Goal: Information Seeking & Learning: Learn about a topic

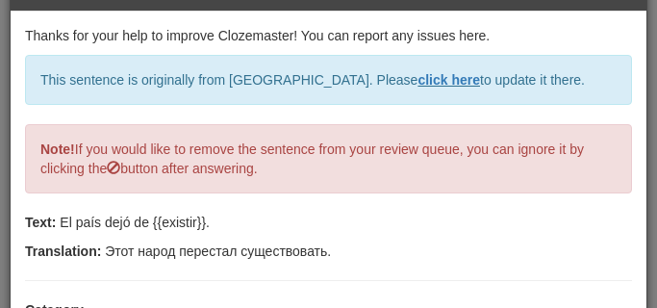
scroll to position [144, 0]
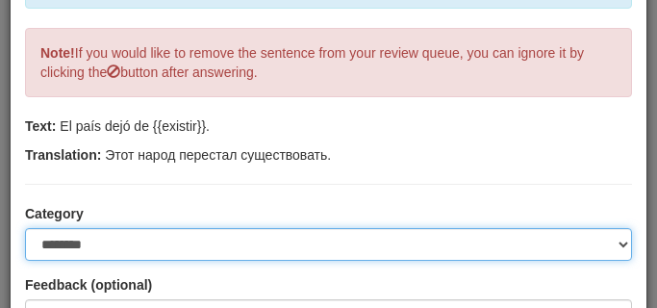
click at [621, 242] on select "**********" at bounding box center [328, 244] width 607 height 33
select select "**********"
click at [25, 228] on select "**********" at bounding box center [328, 244] width 607 height 33
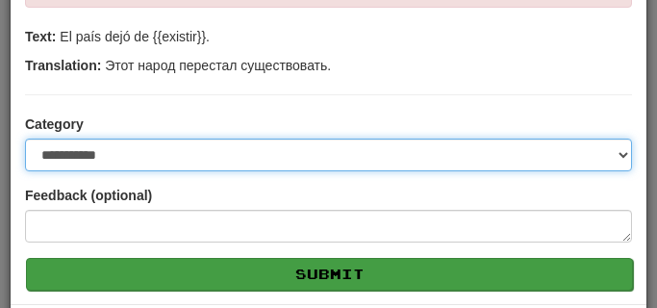
scroll to position [241, 0]
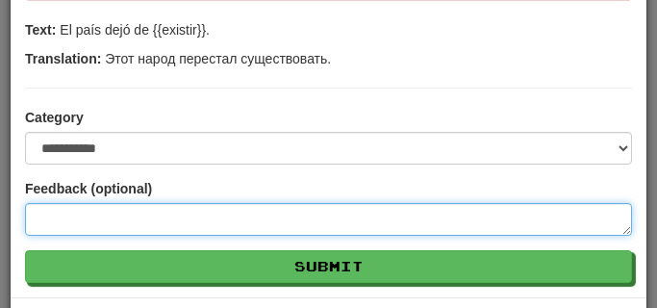
paste textarea "****"
type textarea "****"
type textarea "*"
type textarea "****"
type textarea "*"
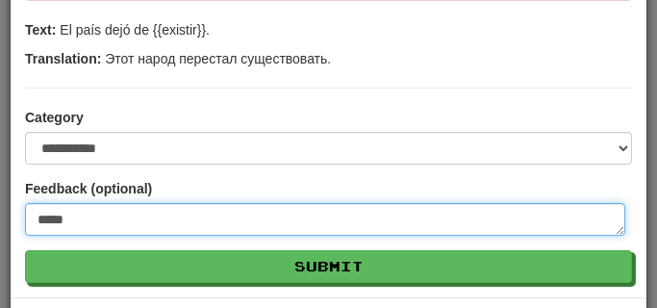
type textarea "******"
type textarea "*"
type textarea "******"
type textarea "*"
type textarea "********"
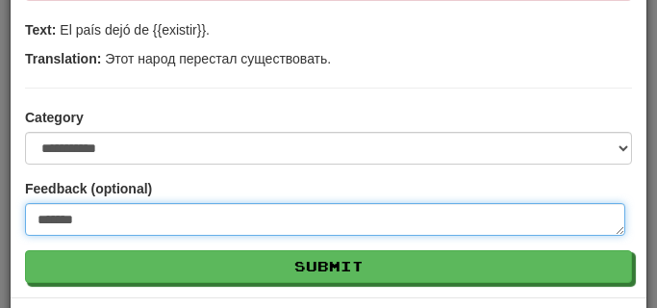
type textarea "*"
type textarea "*********"
type textarea "*"
type textarea "**********"
type textarea "*"
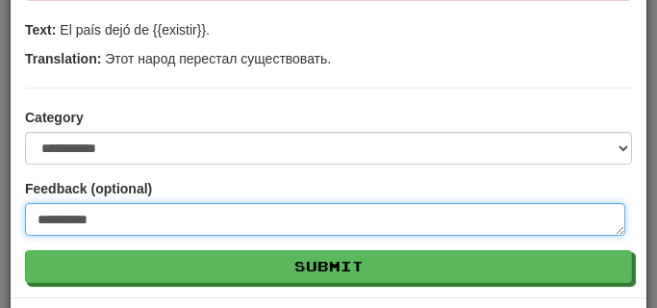
type textarea "*********"
type textarea "*"
type textarea "**********"
type textarea "*"
type textarea "**********"
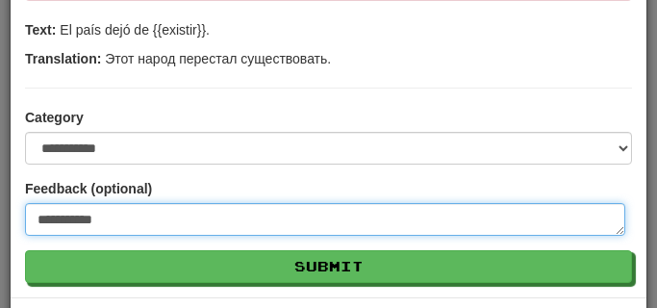
type textarea "*"
type textarea "**********"
type textarea "*"
type textarea "**********"
type textarea "*"
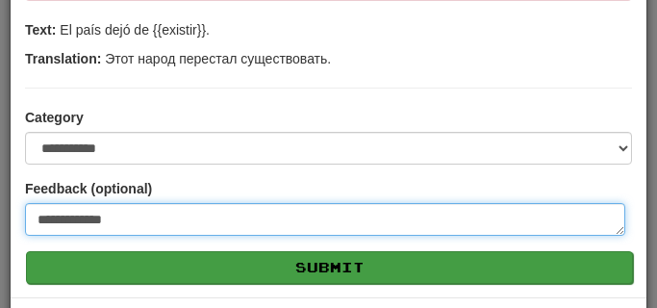
type textarea "**********"
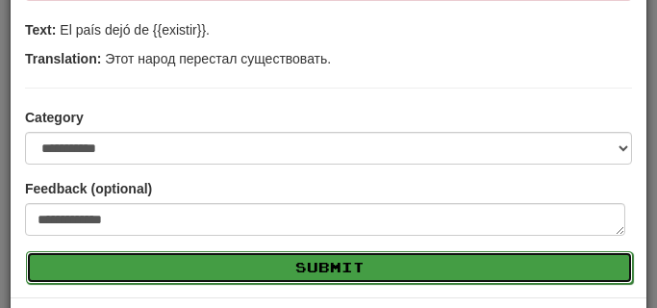
click at [381, 266] on button "Submit" at bounding box center [329, 267] width 607 height 33
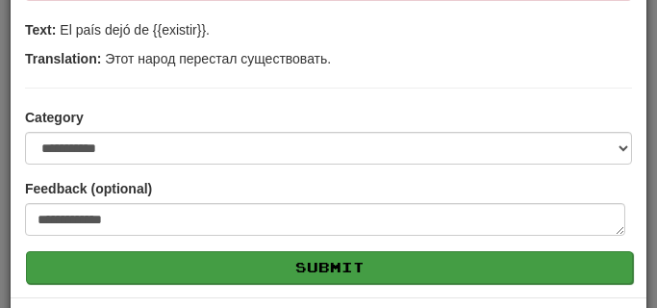
type textarea "*"
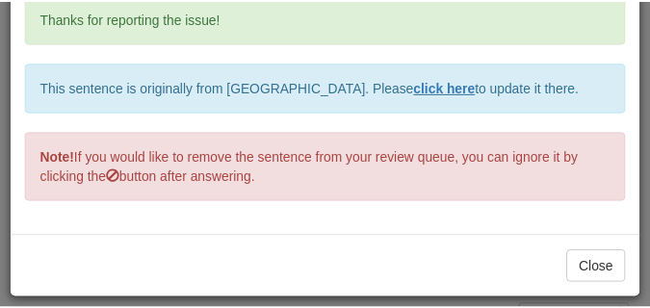
scroll to position [80, 0]
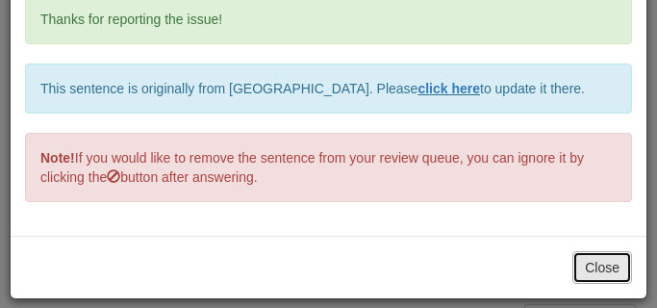
click at [607, 264] on button "Close" at bounding box center [603, 267] width 60 height 33
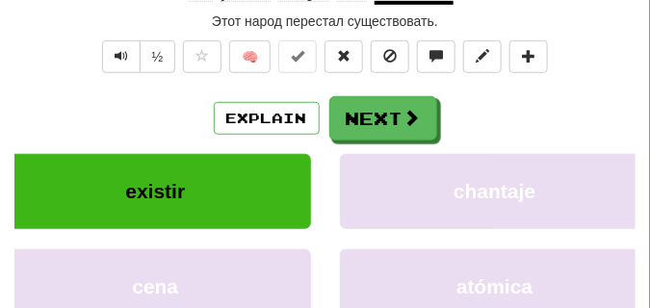
scroll to position [193, 0]
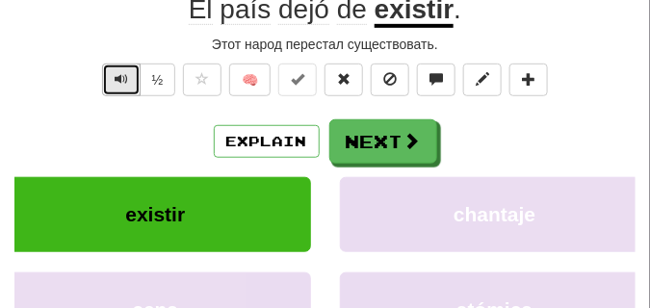
click at [122, 83] on span "Text-to-speech controls" at bounding box center [121, 78] width 13 height 13
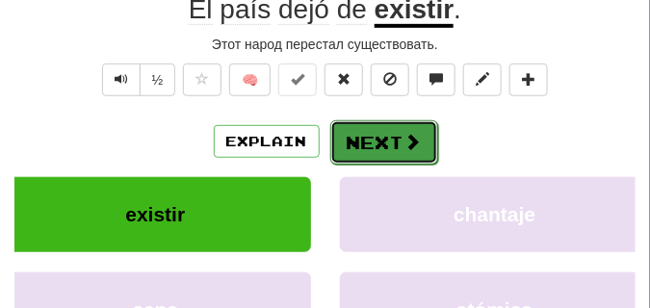
click at [356, 149] on button "Next" at bounding box center [384, 142] width 108 height 44
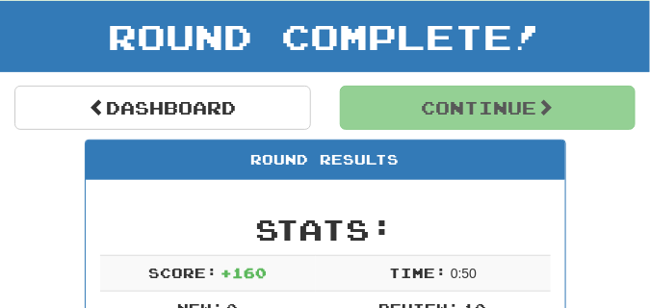
scroll to position [85, 0]
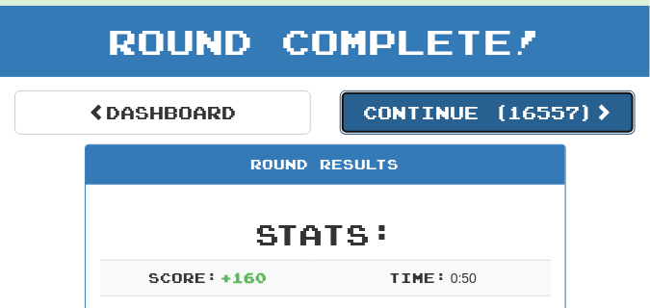
click at [434, 126] on button "Continue ( 16557 )" at bounding box center [488, 112] width 296 height 44
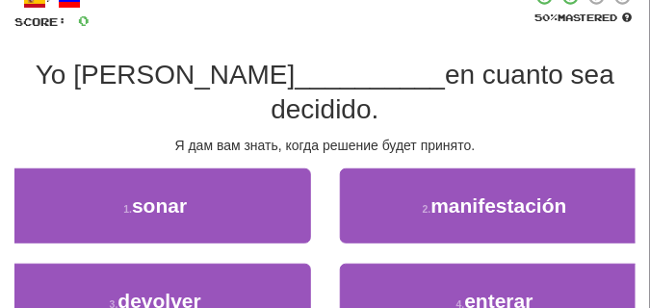
scroll to position [133, 0]
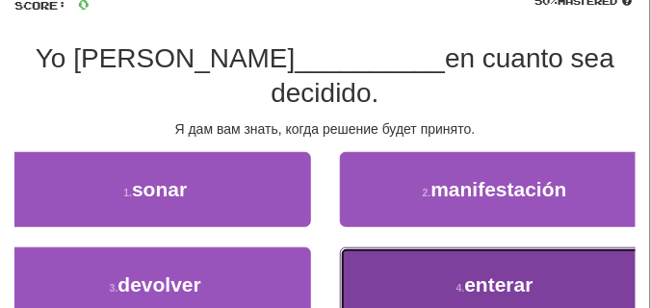
click at [396, 247] on button "4 . enterar" at bounding box center [495, 284] width 311 height 75
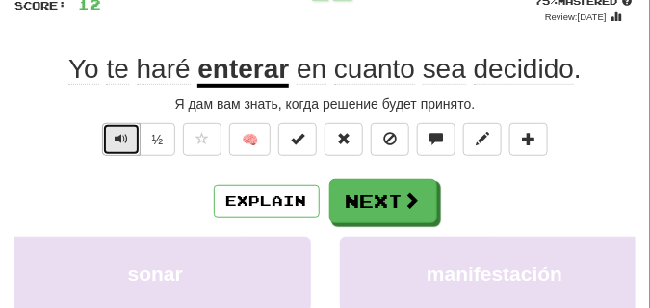
click at [126, 134] on span "Text-to-speech controls" at bounding box center [121, 138] width 13 height 13
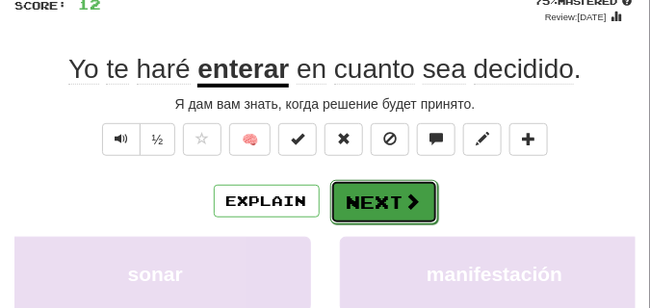
click at [360, 193] on button "Next" at bounding box center [384, 202] width 108 height 44
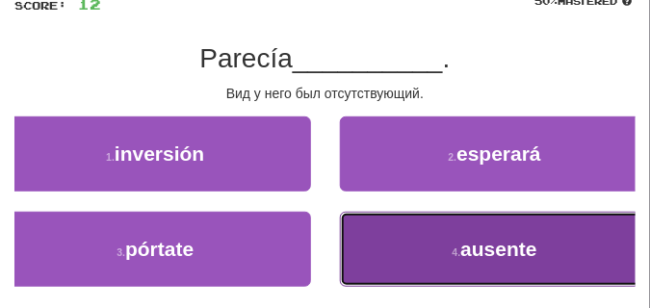
click at [389, 232] on button "4 . ausente" at bounding box center [495, 249] width 311 height 75
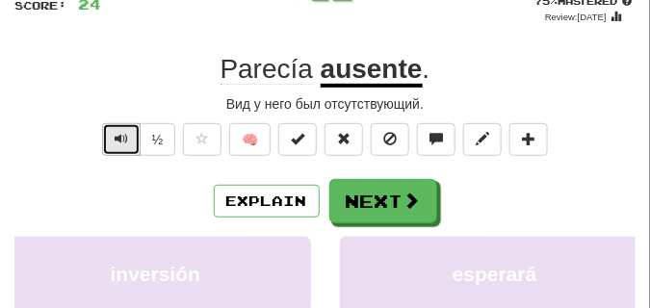
click at [120, 134] on span "Text-to-speech controls" at bounding box center [121, 138] width 13 height 13
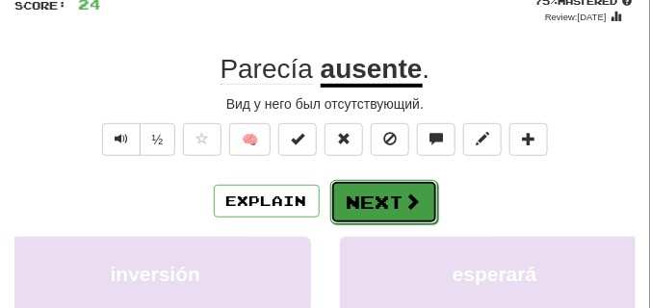
click at [404, 199] on span at bounding box center [412, 201] width 17 height 17
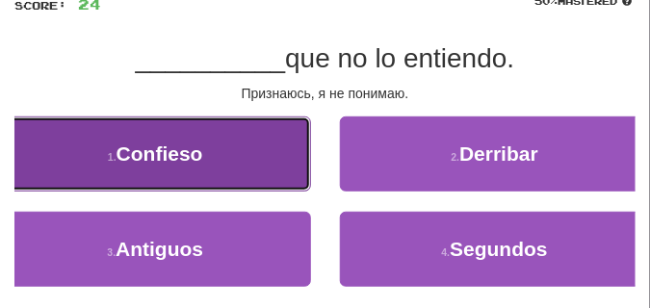
click at [279, 176] on button "1 . Confieso" at bounding box center [155, 153] width 311 height 75
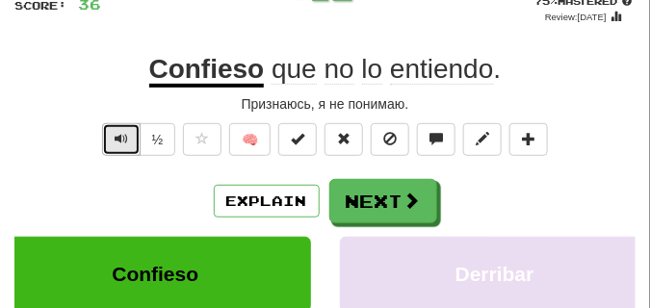
click at [128, 142] on button "Text-to-speech controls" at bounding box center [121, 139] width 39 height 33
click at [129, 142] on button "Text-to-speech controls" at bounding box center [121, 139] width 39 height 33
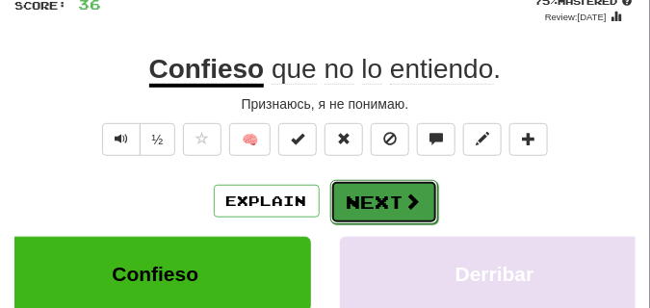
click at [375, 191] on button "Next" at bounding box center [384, 202] width 108 height 44
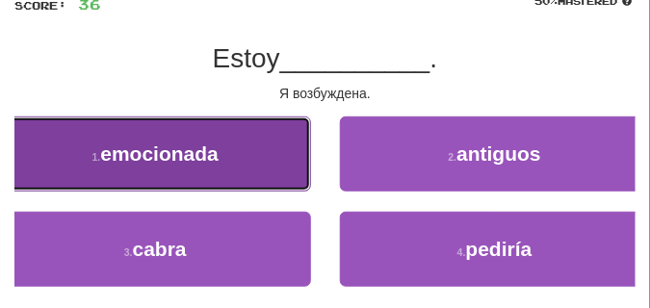
click at [271, 163] on button "1 . emocionada" at bounding box center [155, 153] width 311 height 75
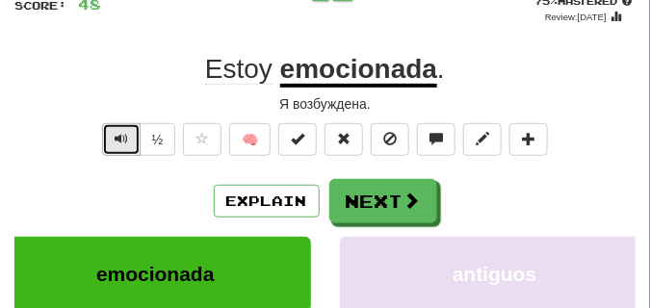
click at [120, 138] on span "Text-to-speech controls" at bounding box center [121, 138] width 13 height 13
click at [122, 138] on span "Text-to-speech controls" at bounding box center [121, 138] width 13 height 13
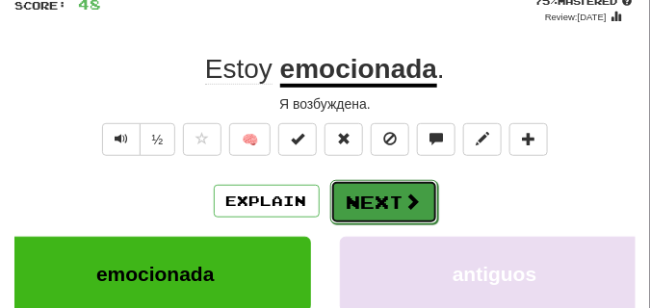
click at [352, 200] on button "Next" at bounding box center [384, 202] width 108 height 44
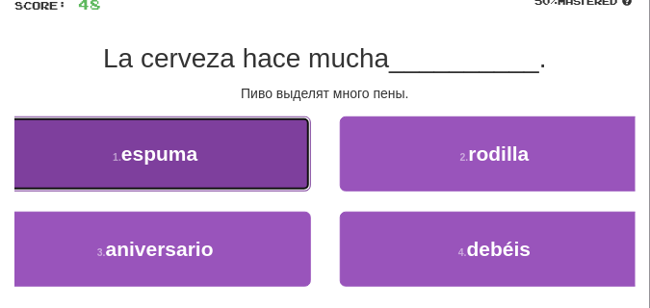
click at [257, 156] on button "1 . [GEOGRAPHIC_DATA]" at bounding box center [155, 153] width 311 height 75
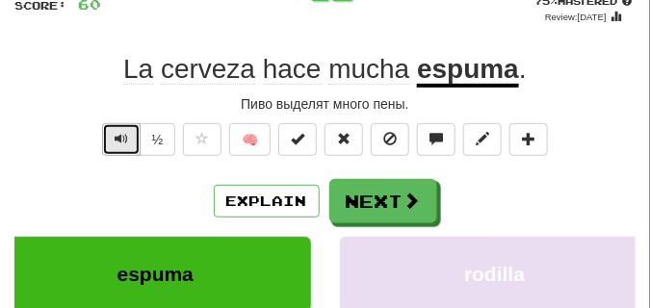
click at [129, 136] on button "Text-to-speech controls" at bounding box center [121, 139] width 39 height 33
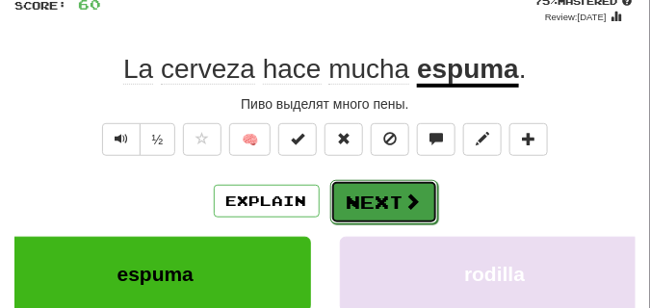
click at [355, 183] on button "Next" at bounding box center [384, 202] width 108 height 44
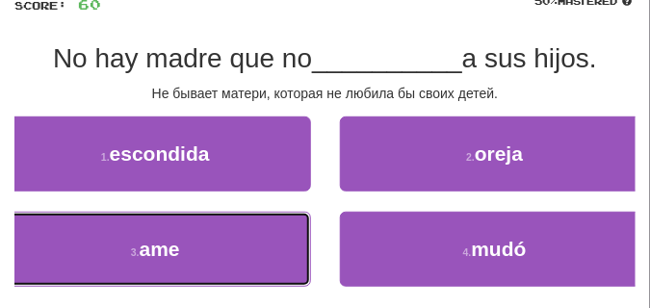
click at [177, 225] on button "3 . ame" at bounding box center [155, 249] width 311 height 75
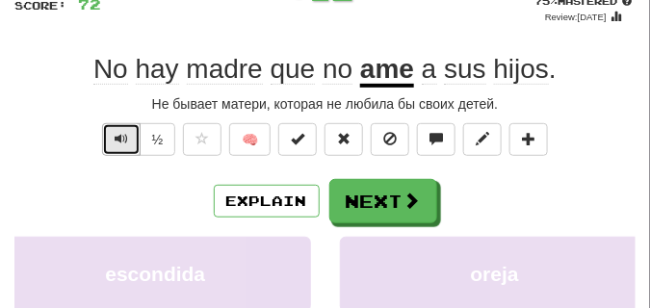
click at [119, 142] on span "Text-to-speech controls" at bounding box center [121, 138] width 13 height 13
click at [120, 142] on span "Text-to-speech controls" at bounding box center [121, 138] width 13 height 13
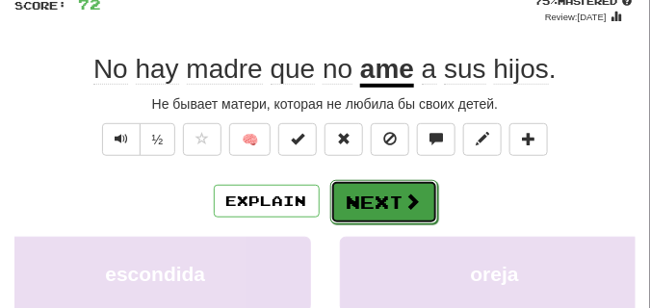
click at [358, 188] on button "Next" at bounding box center [384, 202] width 108 height 44
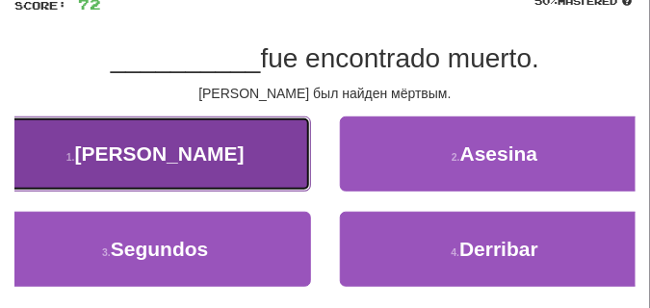
click at [181, 147] on span "[PERSON_NAME]" at bounding box center [159, 153] width 169 height 22
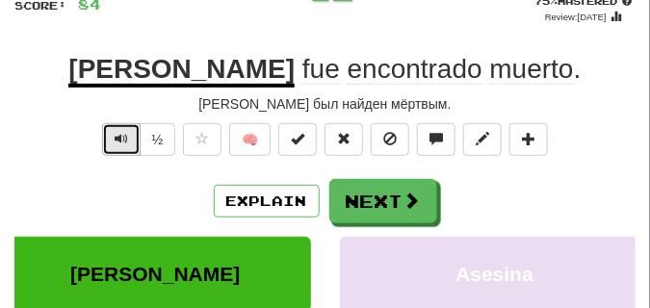
click at [125, 133] on span "Text-to-speech controls" at bounding box center [121, 138] width 13 height 13
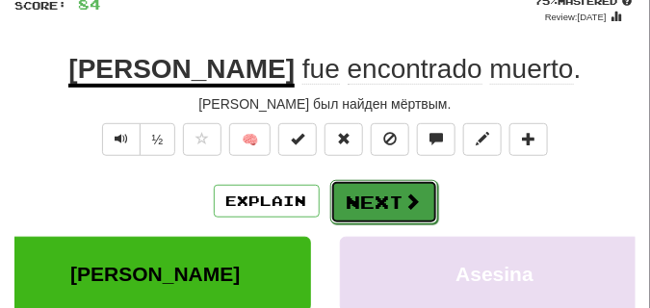
click at [366, 193] on button "Next" at bounding box center [384, 202] width 108 height 44
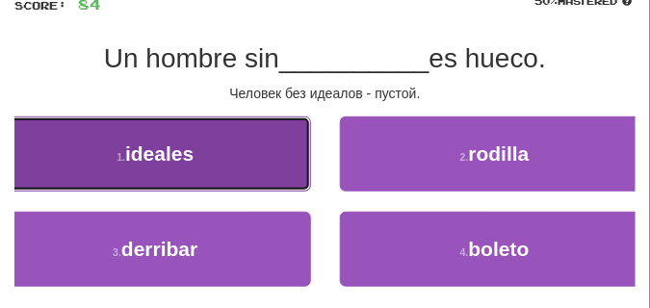
click at [133, 163] on span "ideales" at bounding box center [159, 153] width 68 height 22
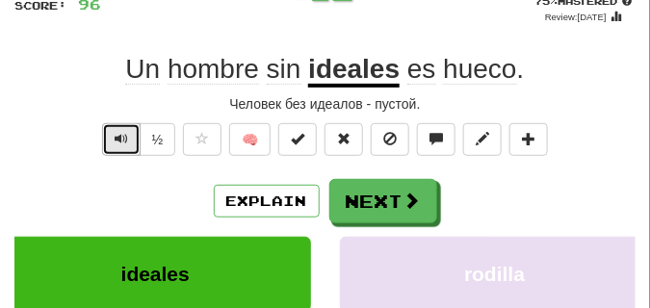
click at [128, 141] on button "Text-to-speech controls" at bounding box center [121, 139] width 39 height 33
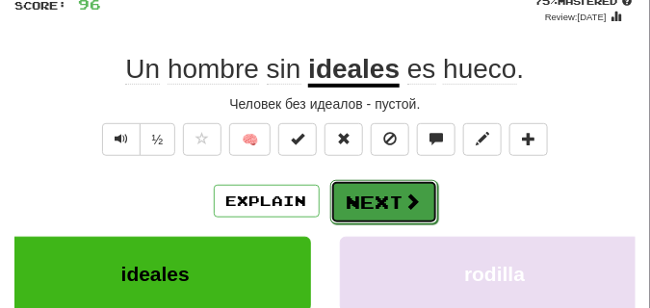
click at [381, 187] on button "Next" at bounding box center [384, 202] width 108 height 44
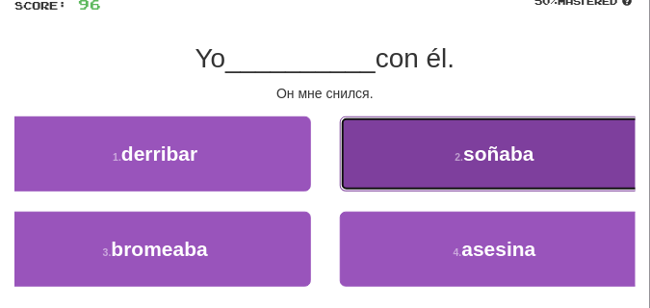
click at [416, 172] on button "2 . [GEOGRAPHIC_DATA]" at bounding box center [495, 153] width 311 height 75
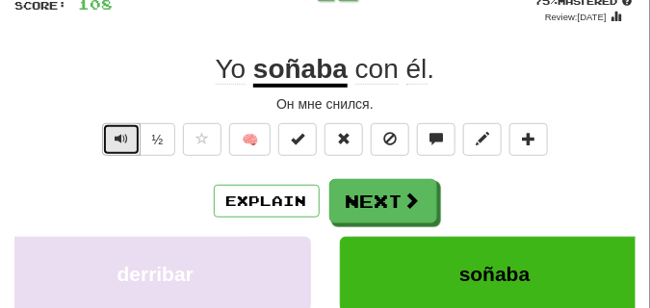
click at [109, 137] on button "Text-to-speech controls" at bounding box center [121, 139] width 39 height 33
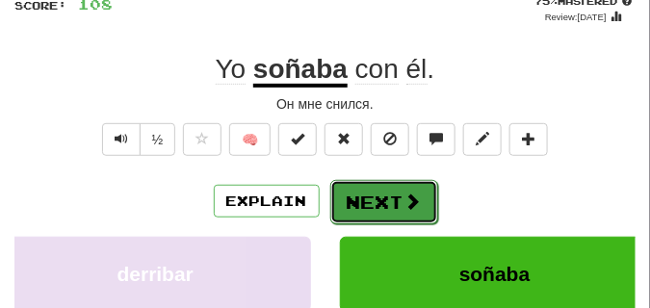
click at [354, 182] on button "Next" at bounding box center [384, 202] width 108 height 44
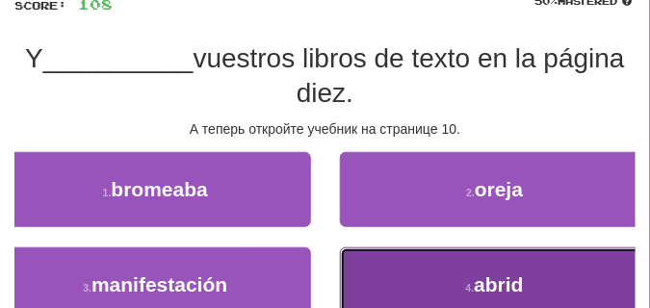
click at [426, 285] on button "4 . abrid" at bounding box center [495, 284] width 311 height 75
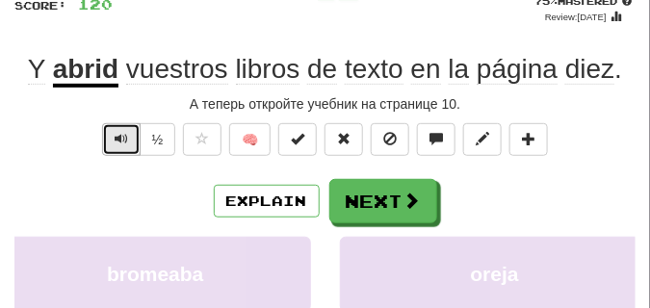
click at [116, 136] on span "Text-to-speech controls" at bounding box center [121, 138] width 13 height 13
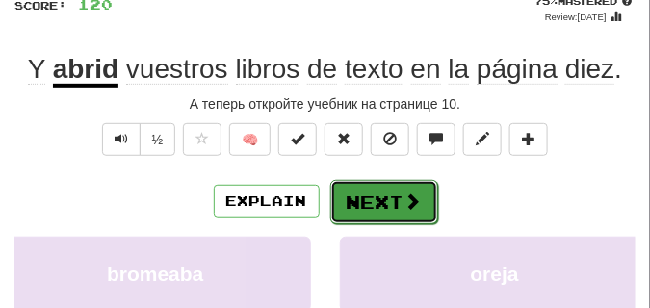
click at [364, 198] on button "Next" at bounding box center [384, 202] width 108 height 44
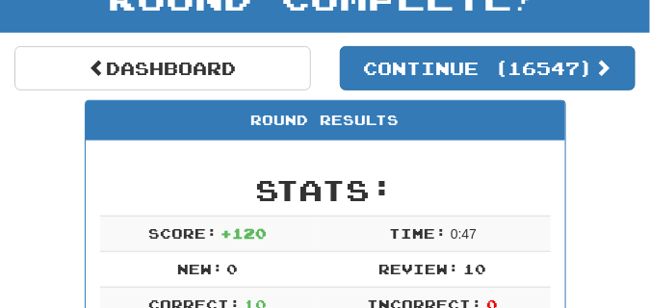
scroll to position [121, 0]
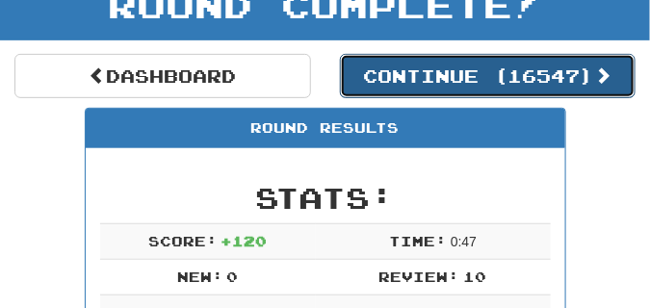
click at [433, 86] on button "Continue ( 16547 )" at bounding box center [488, 76] width 296 height 44
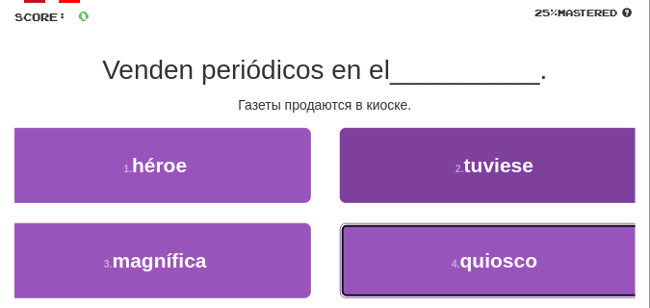
click at [414, 251] on button "4 . [GEOGRAPHIC_DATA]" at bounding box center [495, 260] width 311 height 75
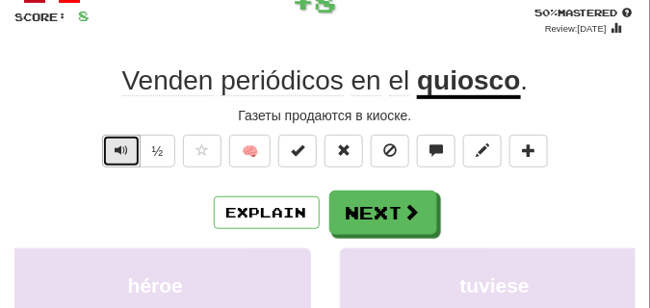
click at [119, 153] on span "Text-to-speech controls" at bounding box center [121, 149] width 13 height 13
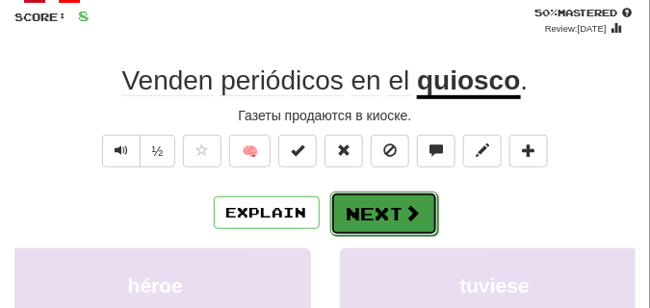
click at [379, 194] on button "Next" at bounding box center [384, 214] width 108 height 44
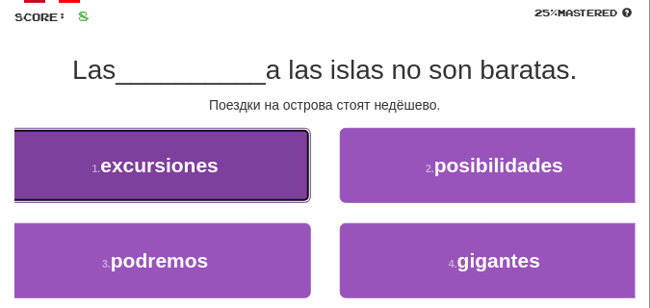
click at [222, 180] on button "1 . excursiones" at bounding box center [155, 165] width 311 height 75
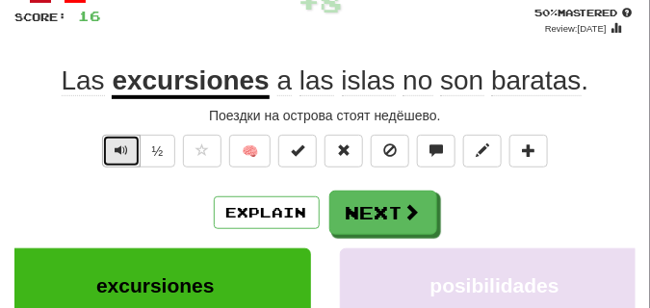
click at [113, 147] on button "Text-to-speech controls" at bounding box center [121, 151] width 39 height 33
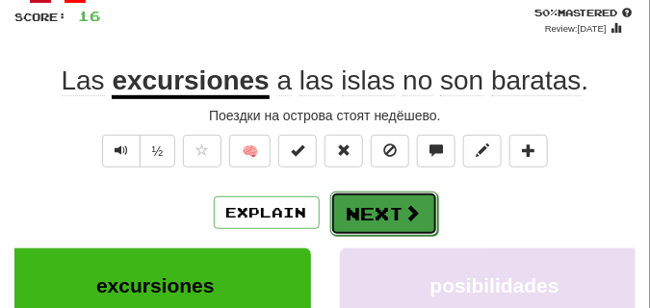
click at [384, 201] on button "Next" at bounding box center [384, 214] width 108 height 44
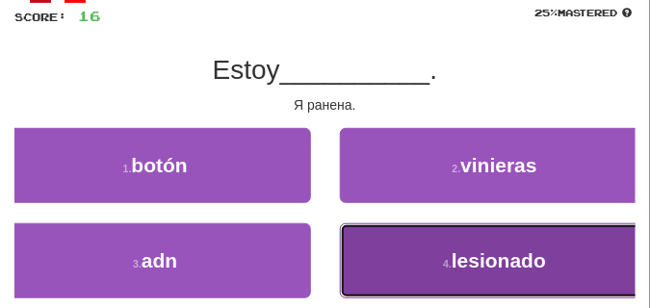
click at [390, 253] on button "4 . lesionado" at bounding box center [495, 260] width 311 height 75
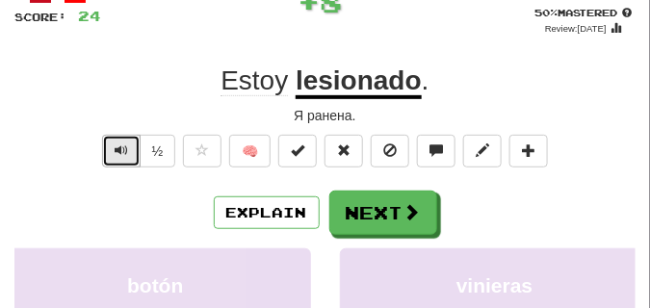
click at [113, 147] on button "Text-to-speech controls" at bounding box center [121, 151] width 39 height 33
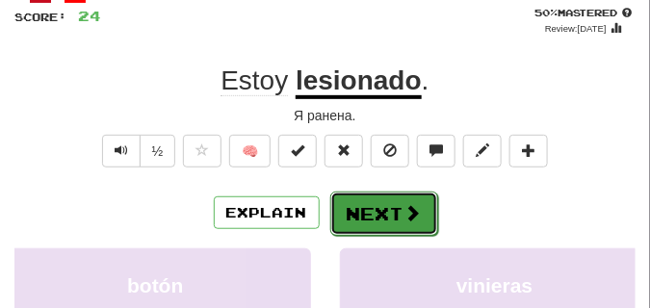
click at [374, 201] on button "Next" at bounding box center [384, 214] width 108 height 44
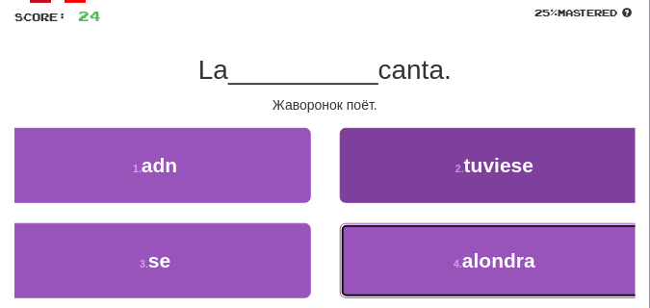
click at [397, 250] on button "4 . [GEOGRAPHIC_DATA]" at bounding box center [495, 260] width 311 height 75
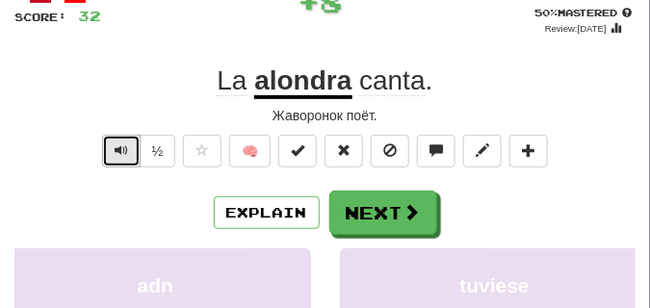
click at [126, 141] on button "Text-to-speech controls" at bounding box center [121, 151] width 39 height 33
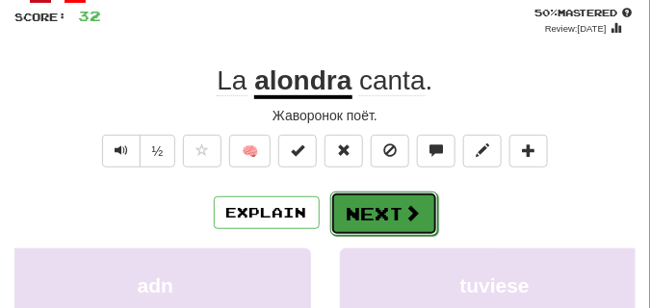
click at [358, 198] on button "Next" at bounding box center [384, 214] width 108 height 44
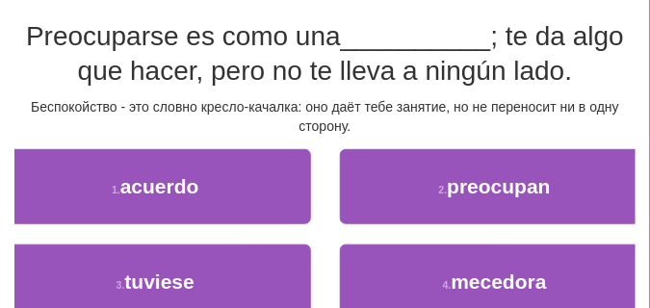
scroll to position [169, 0]
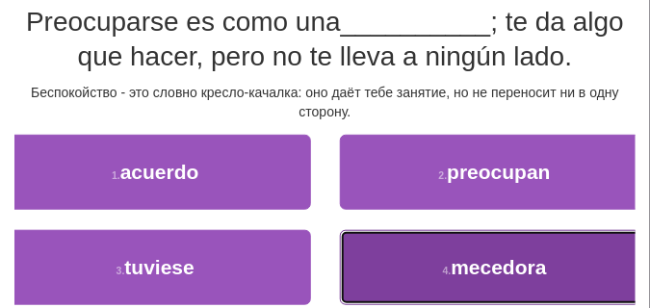
click at [390, 237] on button "4 . [GEOGRAPHIC_DATA]" at bounding box center [495, 267] width 311 height 75
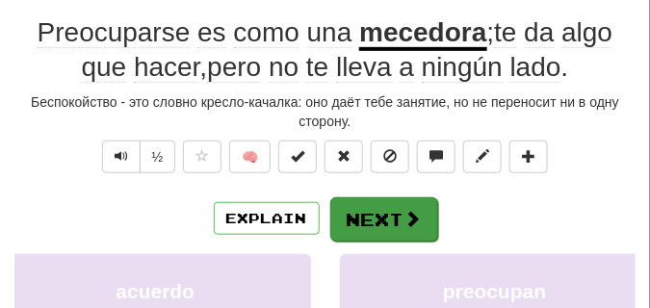
scroll to position [179, 0]
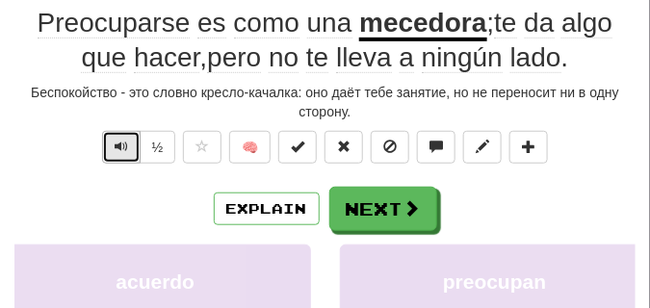
click at [115, 142] on span "Text-to-speech controls" at bounding box center [121, 146] width 13 height 13
click at [115, 141] on span "Text-to-speech controls" at bounding box center [121, 146] width 13 height 13
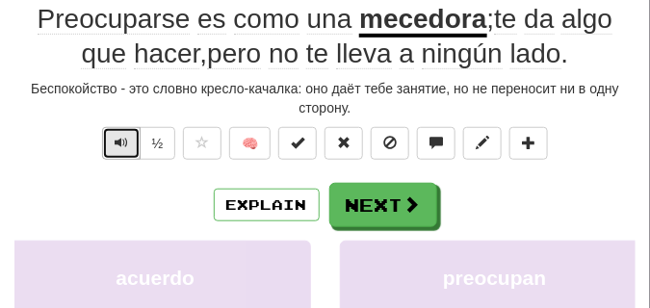
scroll to position [193, 0]
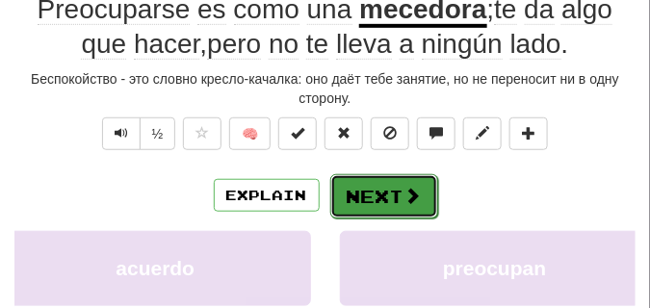
click at [375, 181] on button "Next" at bounding box center [384, 196] width 108 height 44
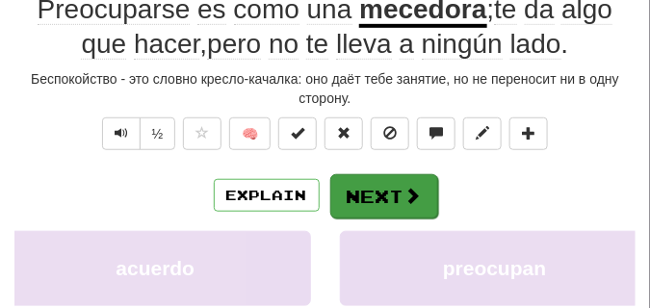
scroll to position [183, 0]
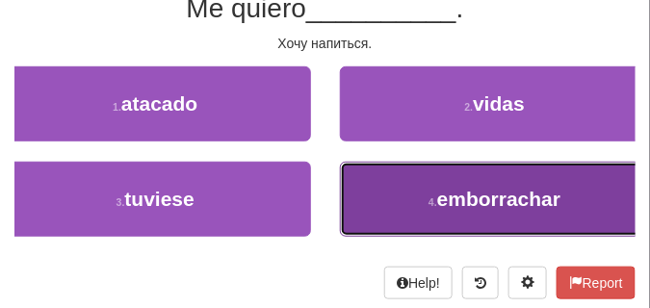
click at [413, 181] on button "4 . [GEOGRAPHIC_DATA]" at bounding box center [495, 199] width 311 height 75
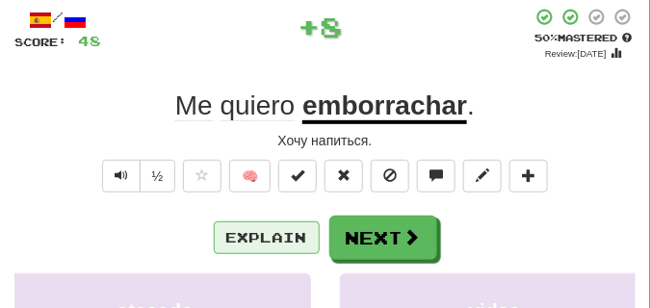
scroll to position [96, 0]
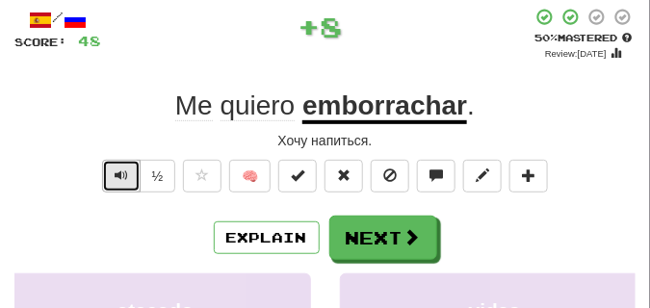
click at [129, 168] on button "Text-to-speech controls" at bounding box center [121, 176] width 39 height 33
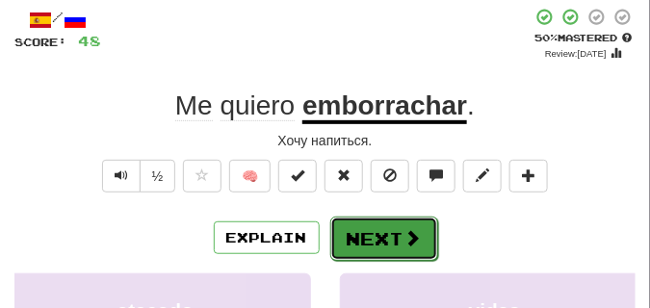
click at [370, 222] on button "Next" at bounding box center [384, 239] width 108 height 44
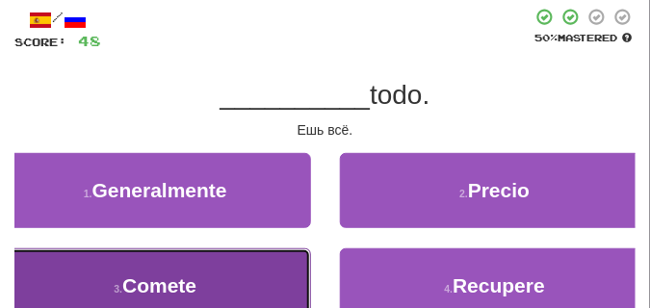
click at [125, 271] on button "3 . Comete" at bounding box center [155, 285] width 311 height 75
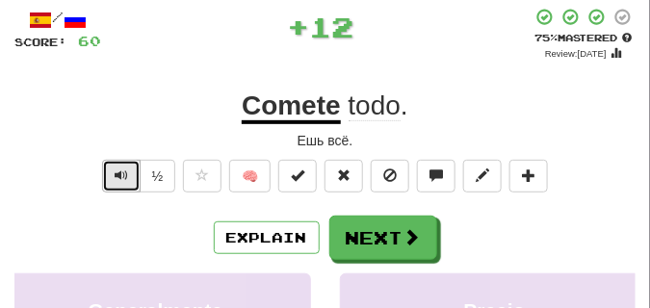
click at [112, 177] on button "Text-to-speech controls" at bounding box center [121, 176] width 39 height 33
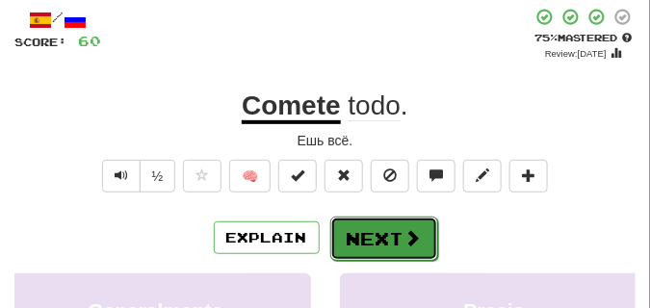
click at [393, 231] on button "Next" at bounding box center [384, 239] width 108 height 44
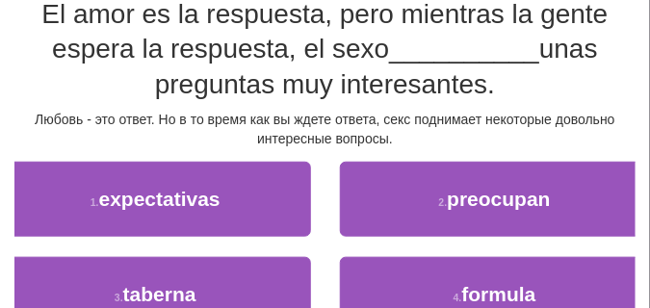
scroll to position [193, 0]
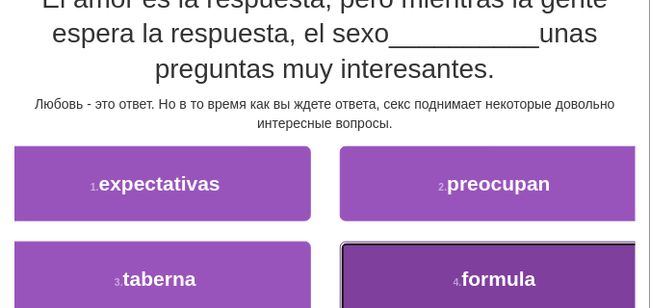
click at [443, 255] on button "4 . formula" at bounding box center [495, 279] width 311 height 75
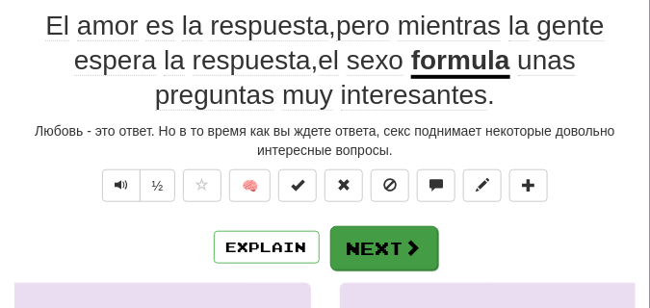
scroll to position [154, 0]
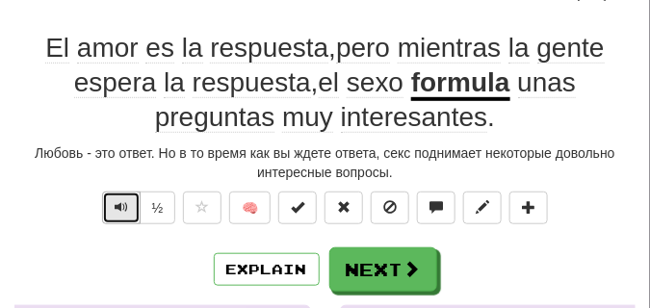
click at [122, 204] on span "Text-to-speech controls" at bounding box center [121, 206] width 13 height 13
click at [116, 203] on span "Text-to-speech controls" at bounding box center [121, 206] width 13 height 13
click at [116, 202] on span "Text-to-speech controls" at bounding box center [121, 206] width 13 height 13
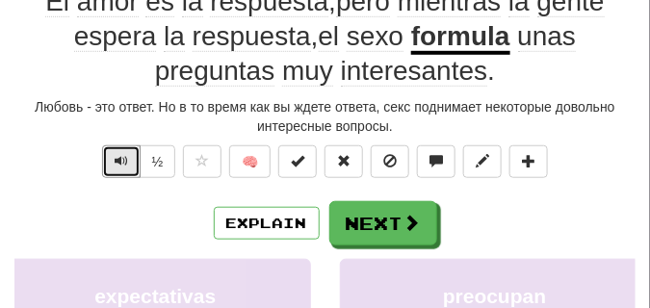
scroll to position [202, 0]
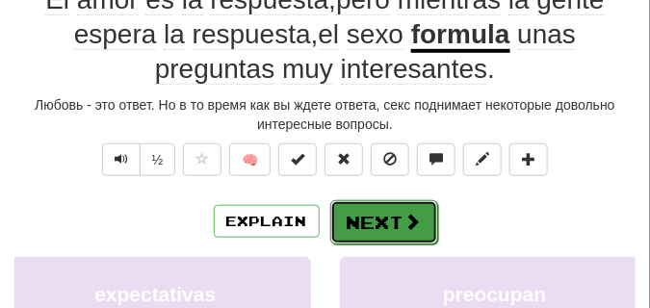
click at [349, 211] on button "Next" at bounding box center [384, 222] width 108 height 44
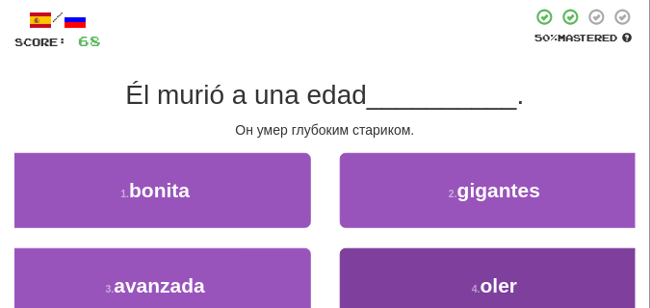
scroll to position [96, 0]
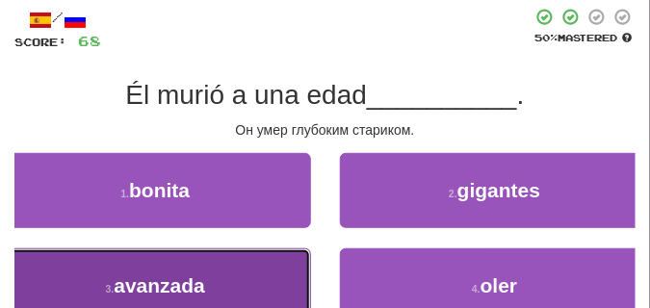
click at [153, 265] on button "3 . avanzada" at bounding box center [155, 285] width 311 height 75
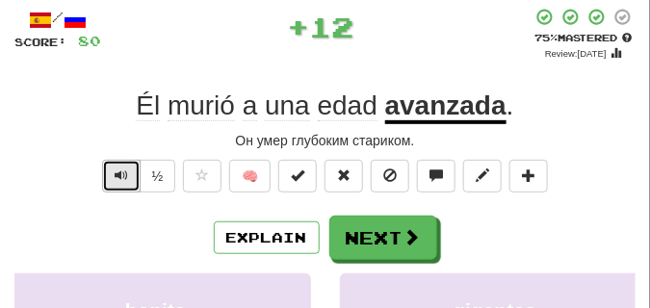
click at [109, 177] on button "Text-to-speech controls" at bounding box center [121, 176] width 39 height 33
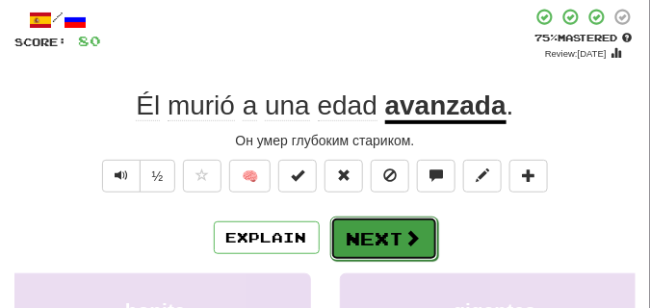
click at [375, 219] on button "Next" at bounding box center [384, 239] width 108 height 44
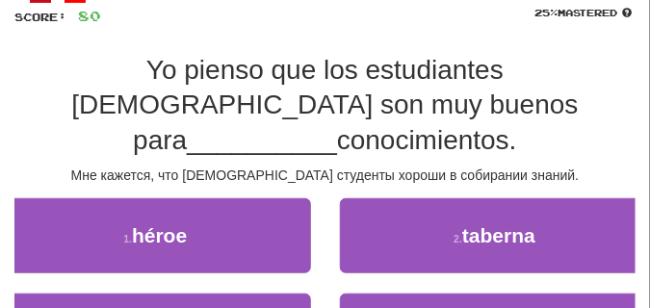
scroll to position [144, 0]
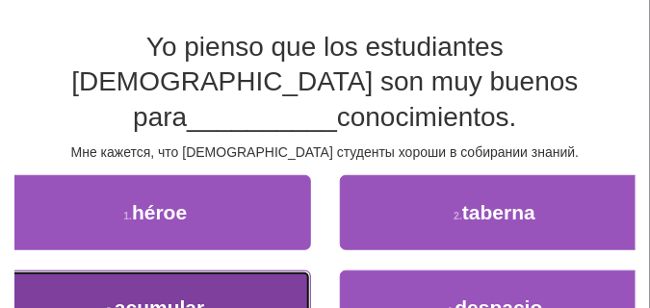
click at [246, 271] on button "3 . acumular" at bounding box center [155, 308] width 311 height 75
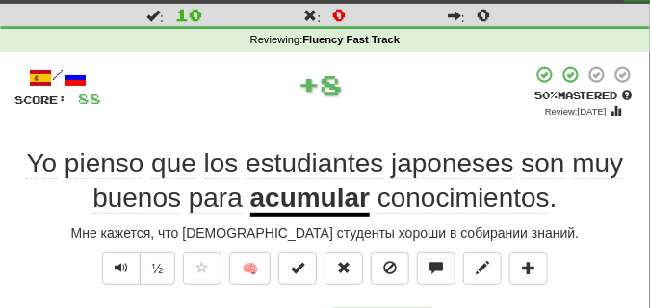
scroll to position [96, 0]
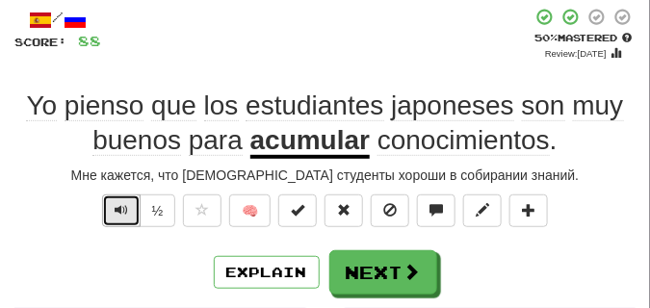
click at [111, 207] on button "Text-to-speech controls" at bounding box center [121, 210] width 39 height 33
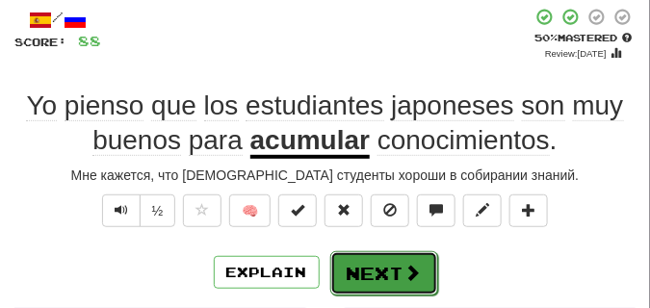
click at [369, 256] on button "Next" at bounding box center [384, 273] width 108 height 44
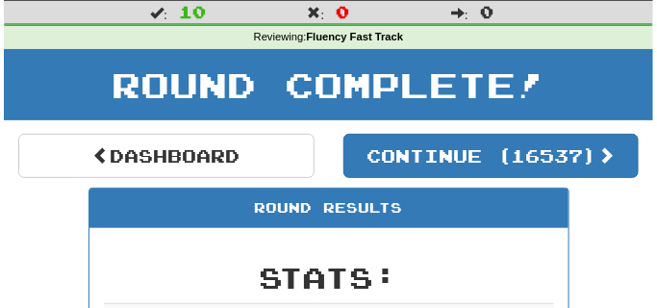
scroll to position [37, 0]
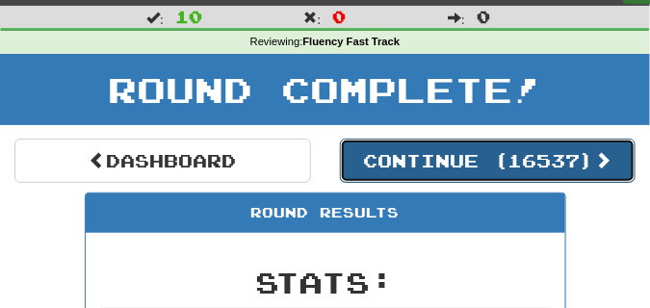
click at [382, 167] on button "Continue ( 16537 )" at bounding box center [488, 161] width 296 height 44
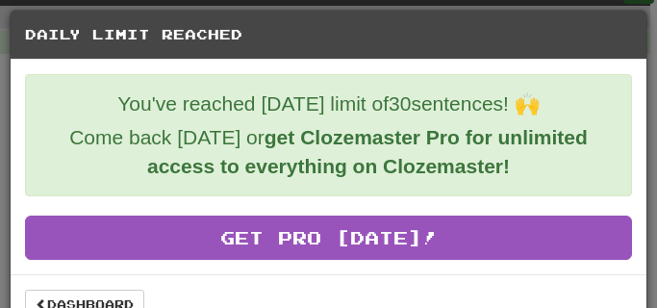
scroll to position [35, 0]
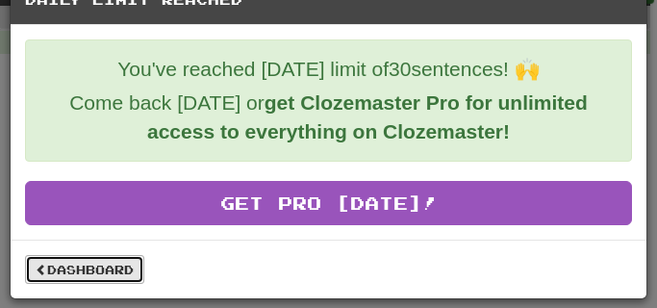
click at [106, 271] on link "Dashboard" at bounding box center [84, 269] width 119 height 29
